Goal: Task Accomplishment & Management: Use online tool/utility

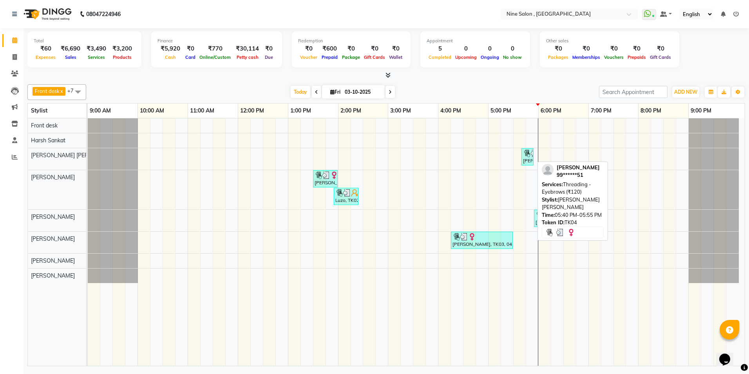
click at [527, 156] on img at bounding box center [527, 153] width 8 height 8
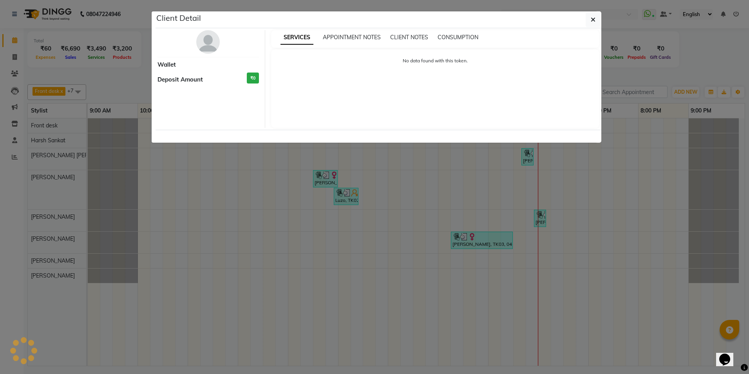
select select "3"
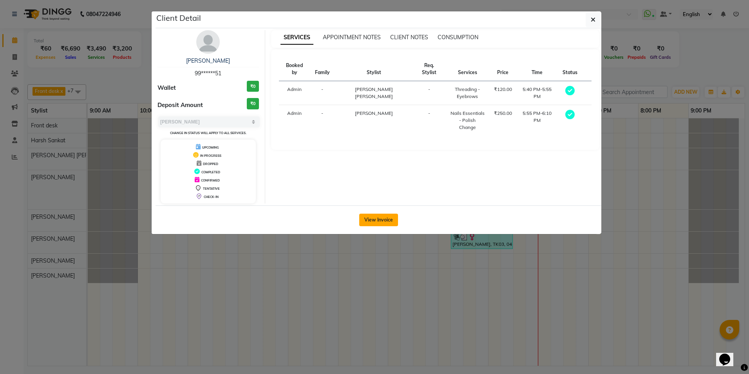
click at [384, 216] on button "View Invoice" at bounding box center [378, 220] width 39 height 13
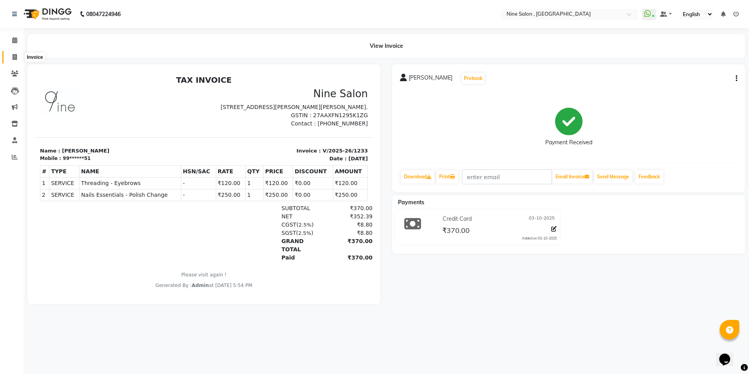
click at [13, 57] on icon at bounding box center [15, 57] width 4 height 6
select select "service"
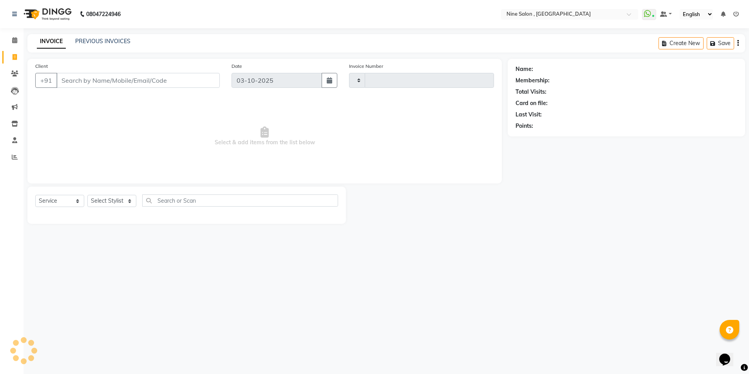
type input "1234"
select select "7341"
click at [13, 41] on icon at bounding box center [14, 40] width 5 height 6
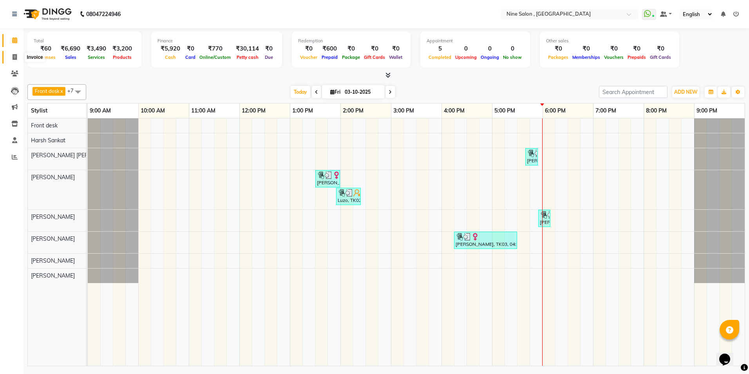
click at [11, 56] on span at bounding box center [15, 57] width 14 height 9
select select "service"
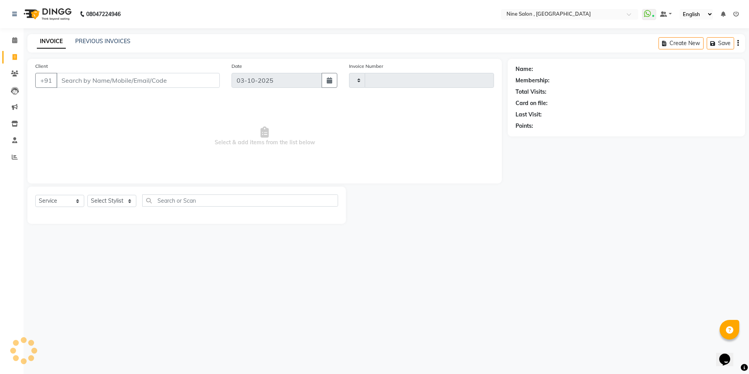
type input "1234"
select select "7341"
click at [694, 14] on select "English ENGLISH Español العربية मराठी हिंदी ગુજરાતી தமிழ் 中文" at bounding box center [696, 14] width 33 height 11
click at [658, 150] on div "Name: Membership: Total Visits: Card on file: Last Visit: Points:" at bounding box center [629, 141] width 243 height 165
click at [16, 42] on icon at bounding box center [14, 40] width 5 height 6
